Goal: Navigation & Orientation: Find specific page/section

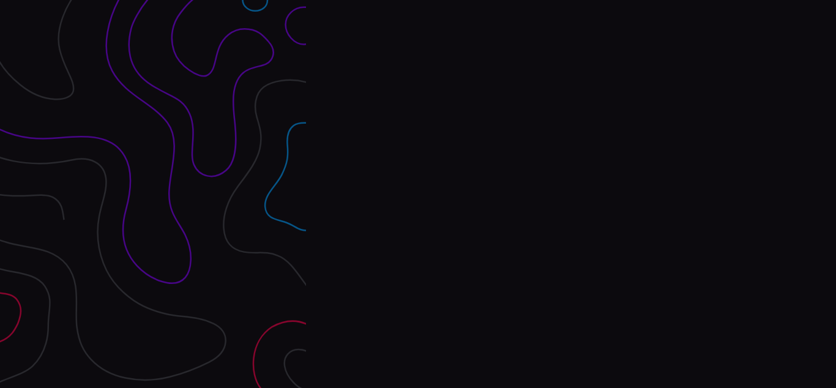
click at [418, 194] on div "Interpres Baseline & prioritize your security posture Email Login Visit Website" at bounding box center [571, 194] width 530 height 388
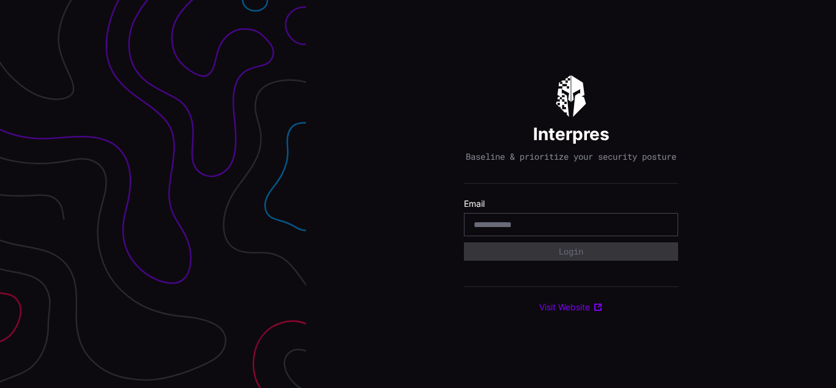
click at [418, 194] on div "Interpres Baseline & prioritize your security posture Email Login Visit Website" at bounding box center [571, 194] width 530 height 388
